Goal: Communication & Community: Answer question/provide support

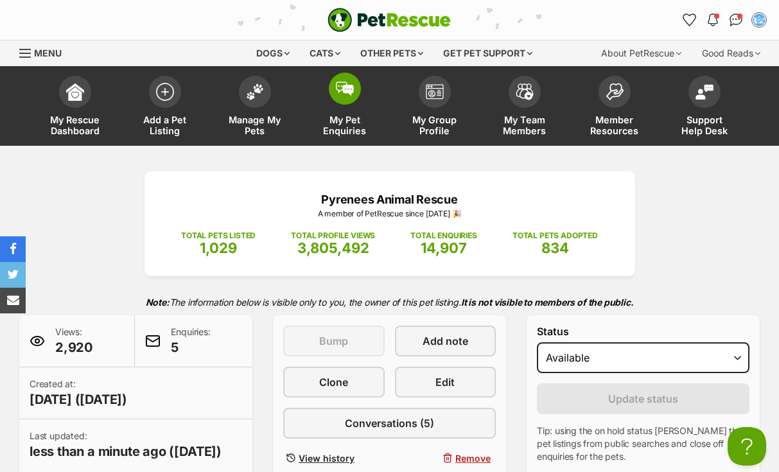
click at [333, 84] on span at bounding box center [345, 89] width 32 height 32
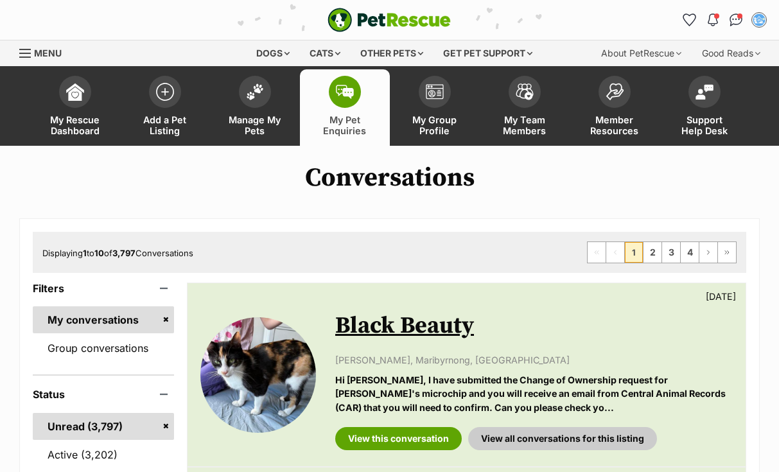
click at [340, 95] on img at bounding box center [345, 92] width 18 height 14
click at [349, 94] on img at bounding box center [345, 92] width 18 height 14
click at [353, 91] on img at bounding box center [345, 92] width 18 height 14
click at [351, 91] on img at bounding box center [345, 92] width 18 height 14
click at [349, 88] on img at bounding box center [345, 92] width 18 height 14
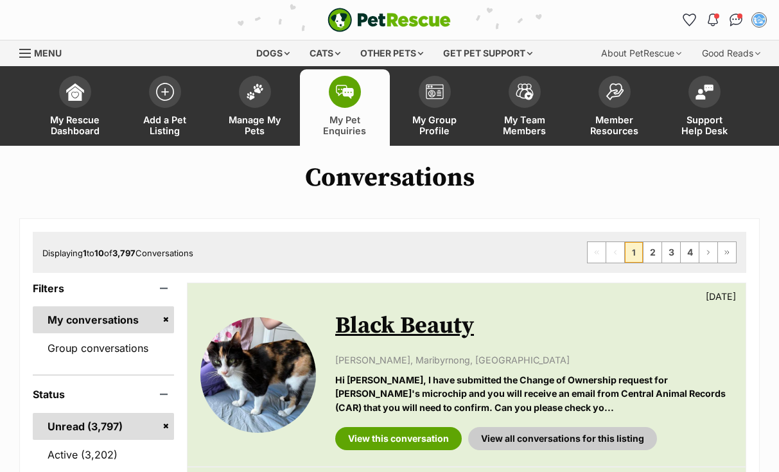
click at [344, 100] on span at bounding box center [345, 92] width 32 height 32
click at [346, 96] on img at bounding box center [345, 92] width 18 height 14
click at [348, 98] on img at bounding box center [345, 92] width 18 height 14
click at [349, 91] on img at bounding box center [345, 92] width 18 height 14
click at [255, 92] on img at bounding box center [255, 88] width 18 height 17
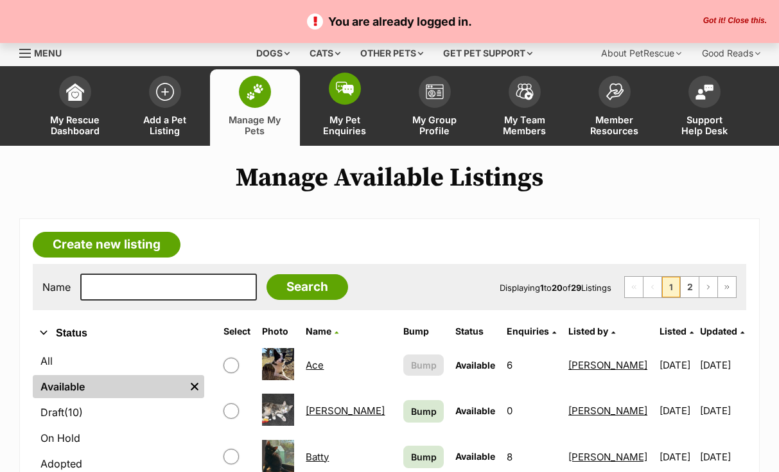
click at [342, 96] on span at bounding box center [345, 89] width 32 height 32
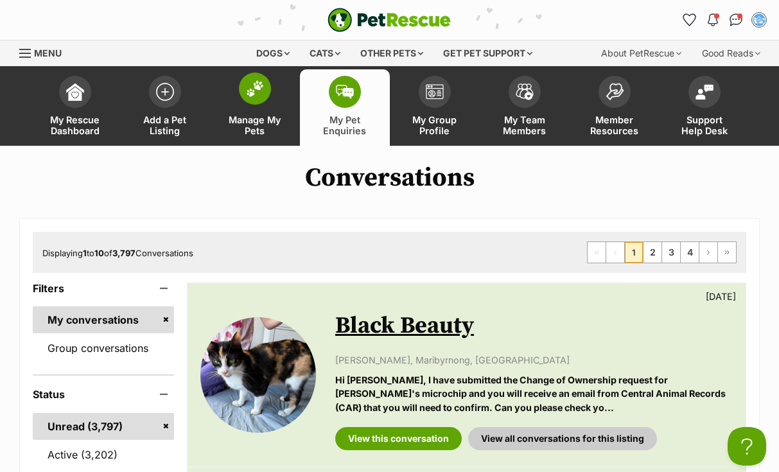
click at [256, 90] on img at bounding box center [255, 88] width 18 height 17
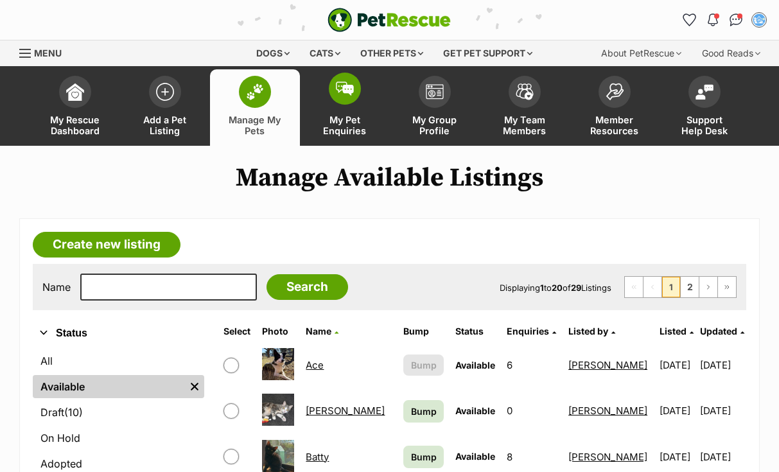
click at [346, 88] on img at bounding box center [345, 89] width 18 height 14
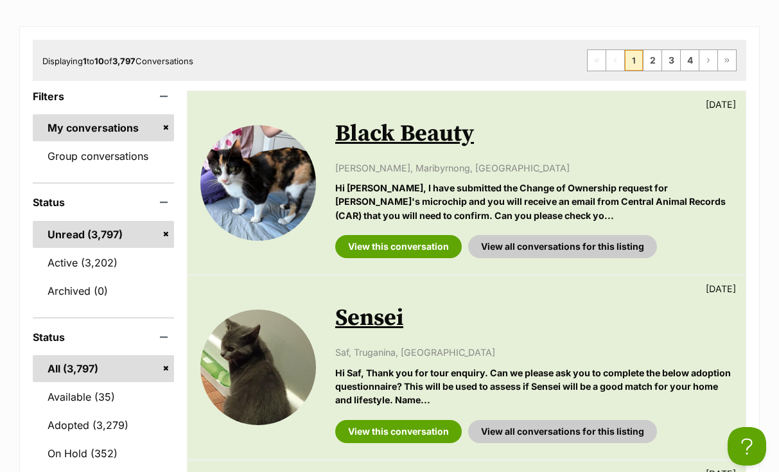
scroll to position [188, 0]
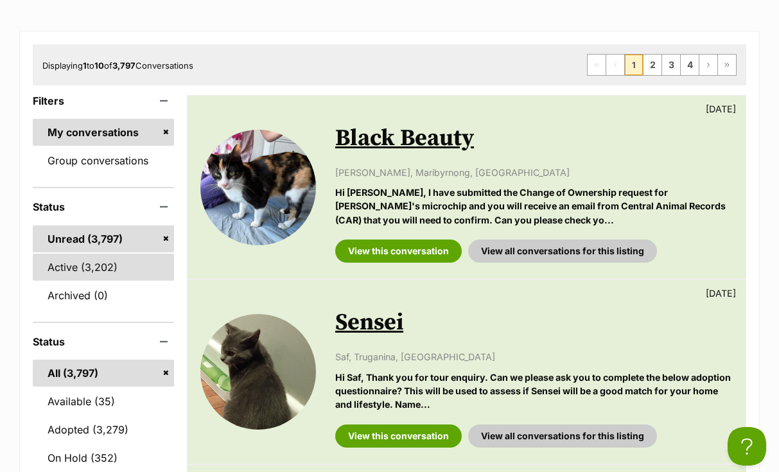
click at [105, 257] on link "Active (3,202)" at bounding box center [103, 267] width 141 height 27
